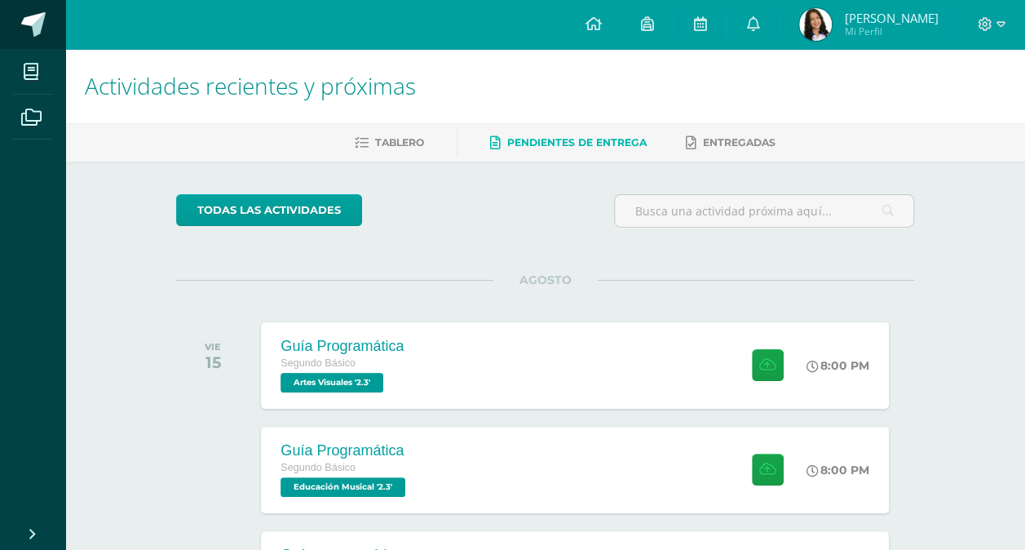
click at [23, 23] on span at bounding box center [33, 24] width 24 height 24
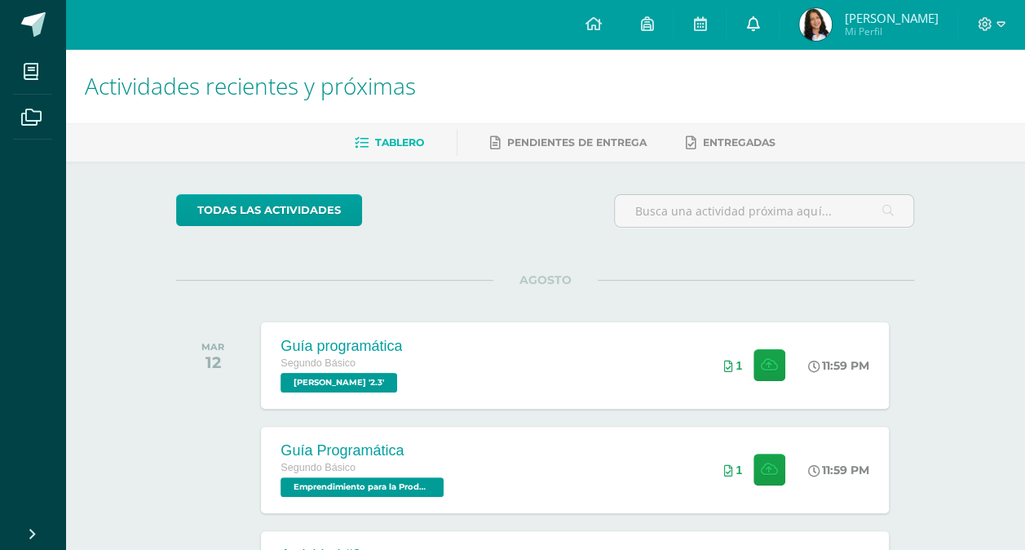
click at [759, 28] on icon at bounding box center [752, 23] width 13 height 15
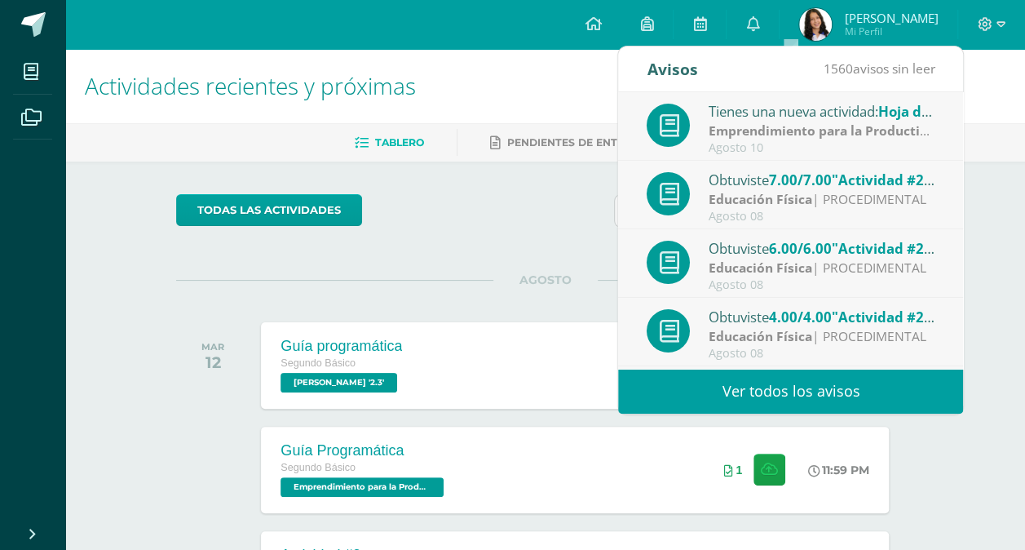
click at [763, 117] on div "Tienes una nueva actividad: Hoja de Trabajo No. 1" at bounding box center [822, 110] width 227 height 21
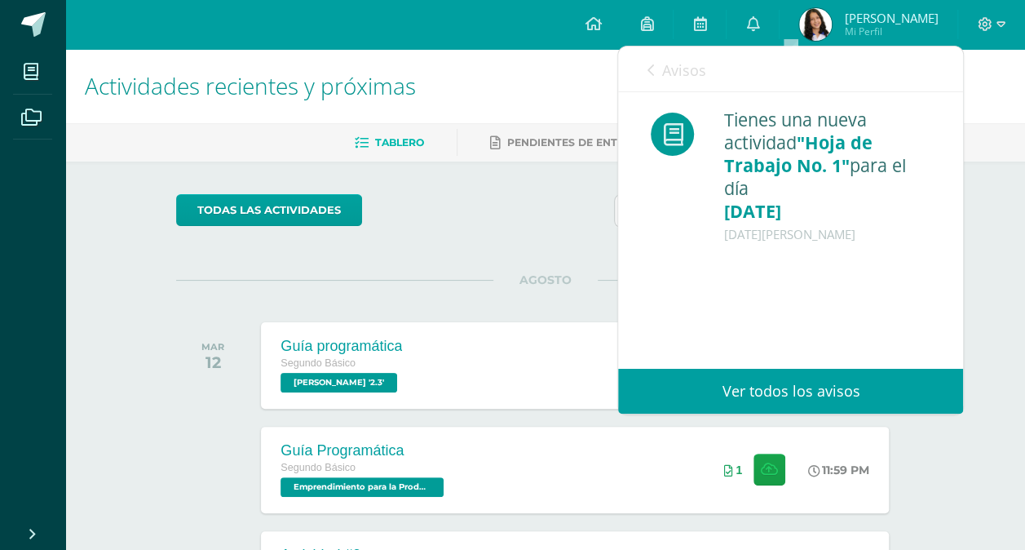
click at [639, 60] on div "Avisos 1559 avisos sin leer Avisos" at bounding box center [790, 69] width 345 height 46
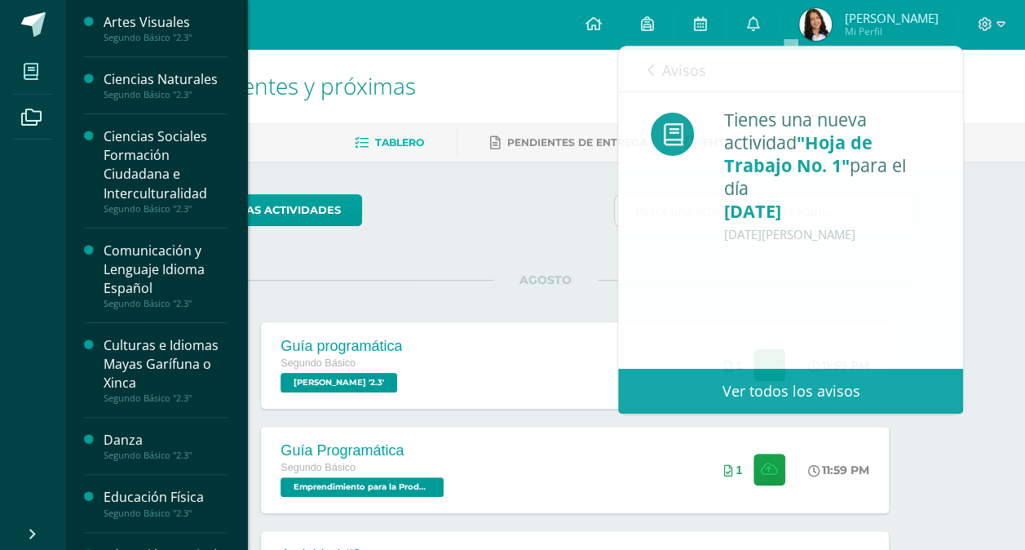
click at [31, 63] on span at bounding box center [31, 71] width 37 height 37
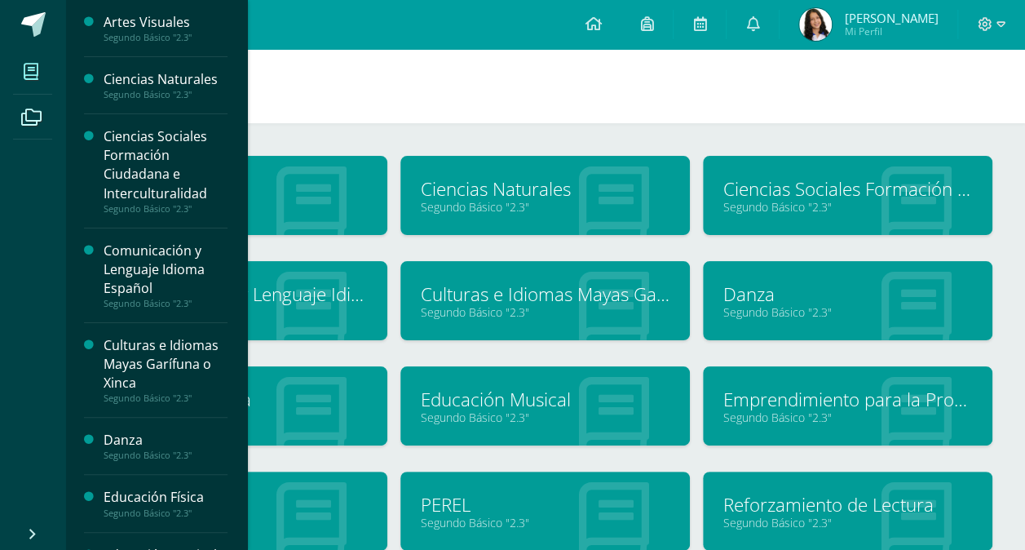
click at [842, 395] on link "Emprendimiento para la Productividad" at bounding box center [847, 399] width 249 height 25
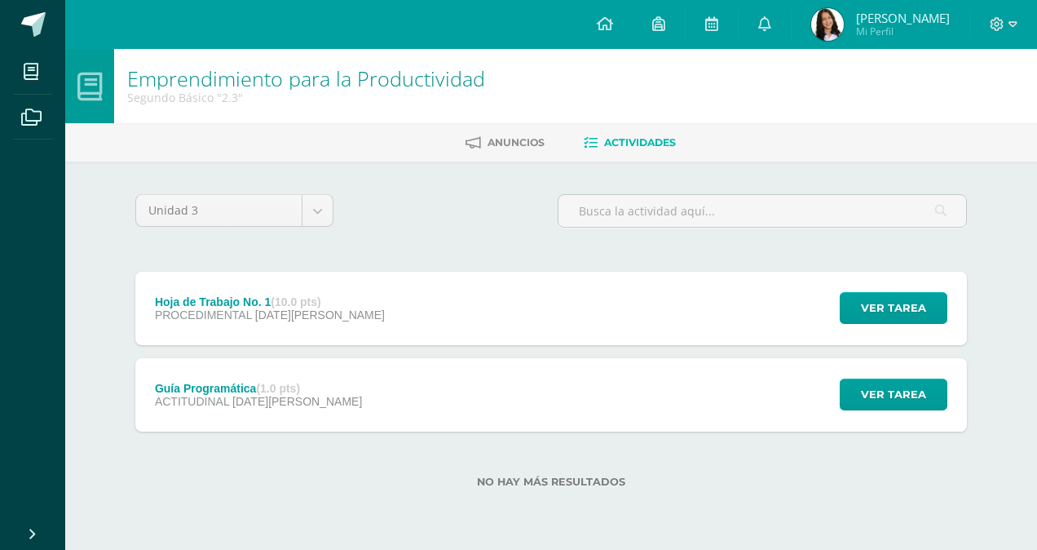
click at [396, 320] on div "Hoja de Trabajo No. 1 (10.0 pts) PROCEDIMENTAL [DATE][PERSON_NAME] Ver tarea Ho…" at bounding box center [551, 308] width 832 height 73
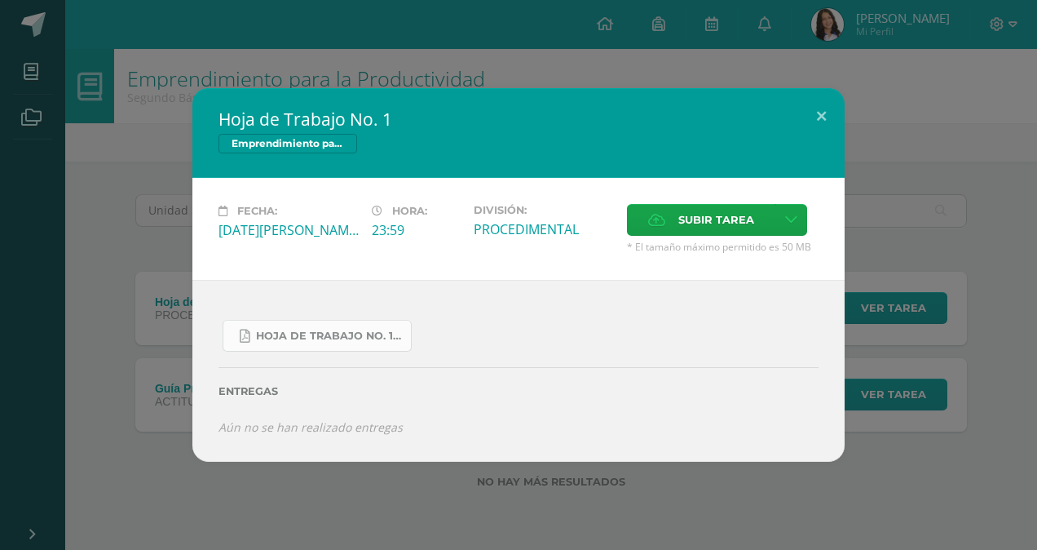
click at [356, 350] on link "Hoja de Trabajo No. 1.pdf" at bounding box center [317, 336] width 189 height 32
